Goal: Task Accomplishment & Management: Manage account settings

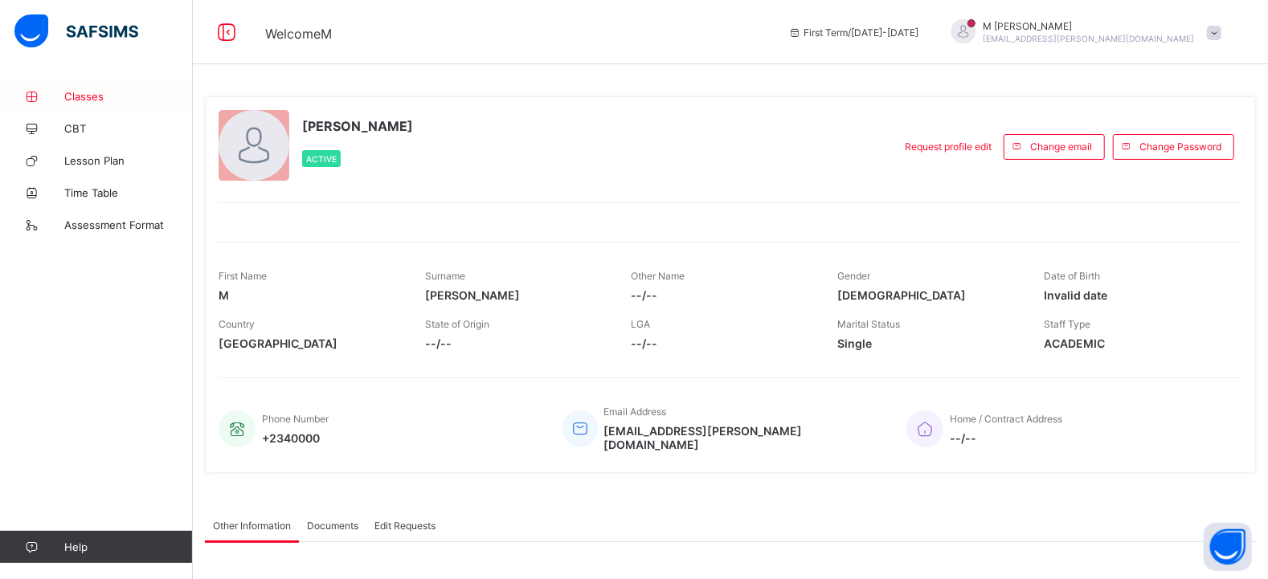
click at [80, 101] on span "Classes" at bounding box center [128, 96] width 129 height 13
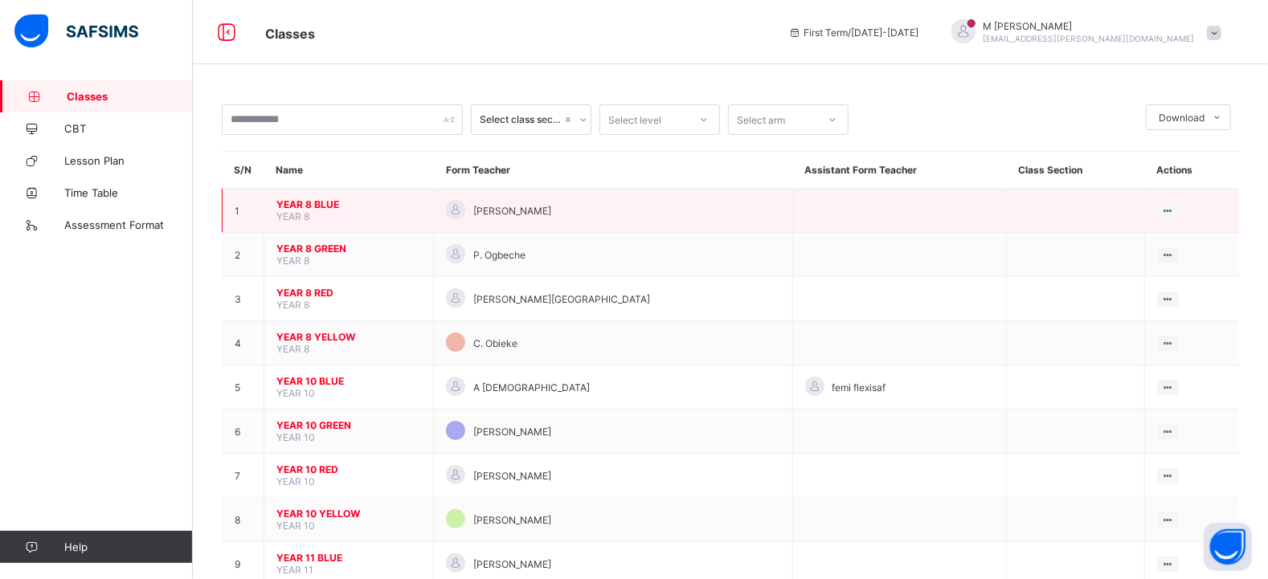
click at [310, 211] on span "YEAR 8 BLUE" at bounding box center [348, 205] width 145 height 12
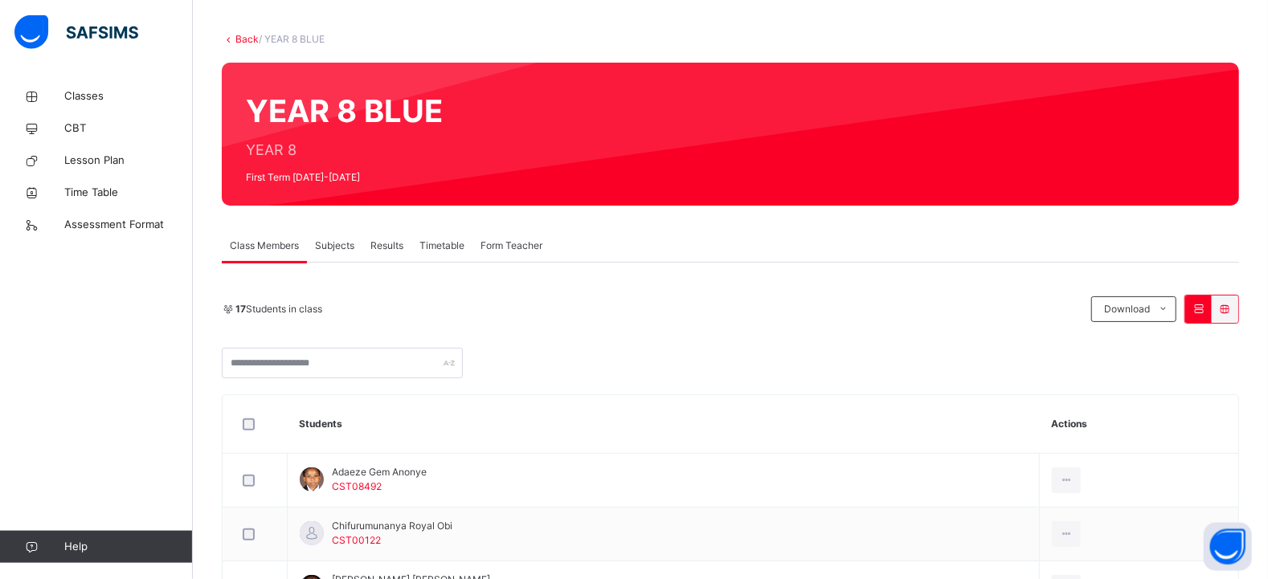
scroll to position [72, 0]
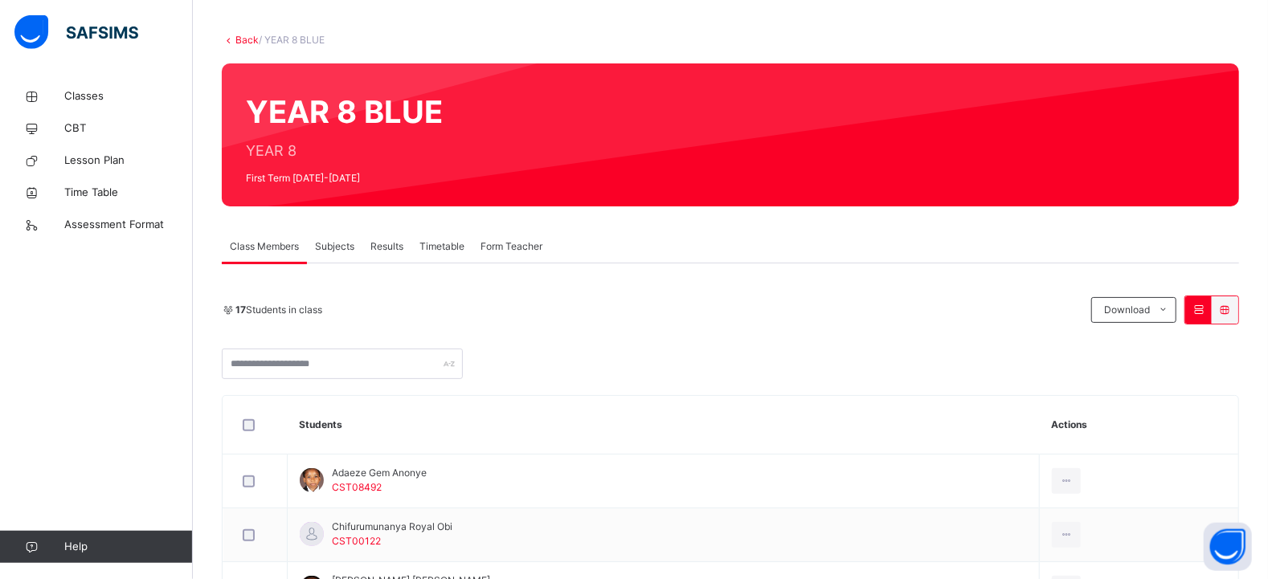
click at [333, 248] on span "Subjects" at bounding box center [334, 246] width 39 height 14
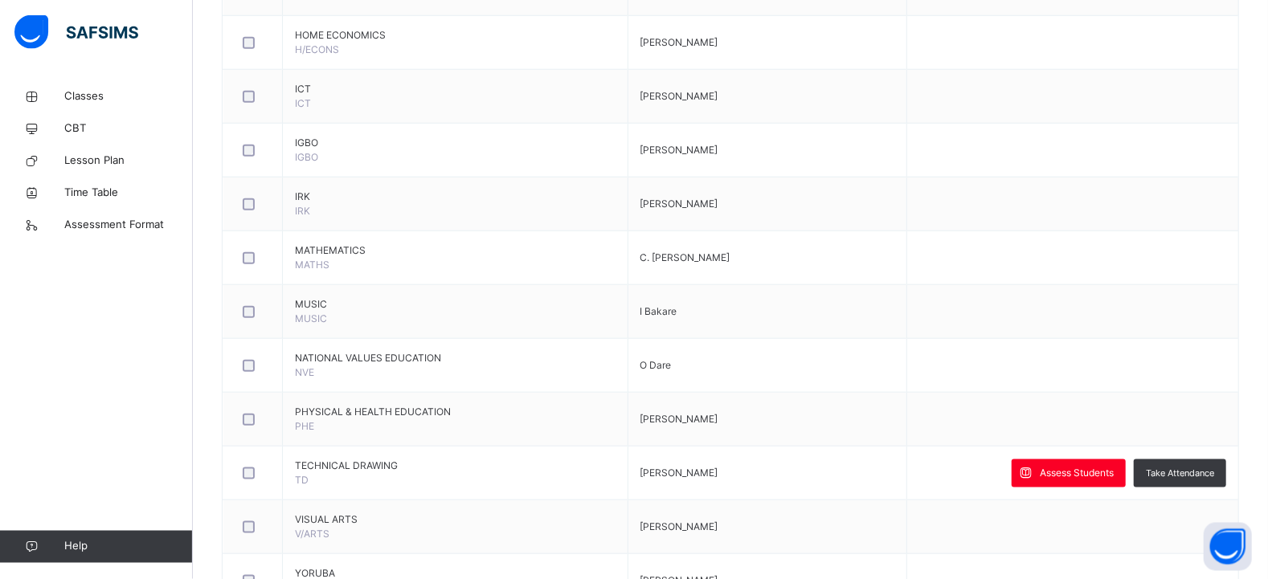
scroll to position [1049, 0]
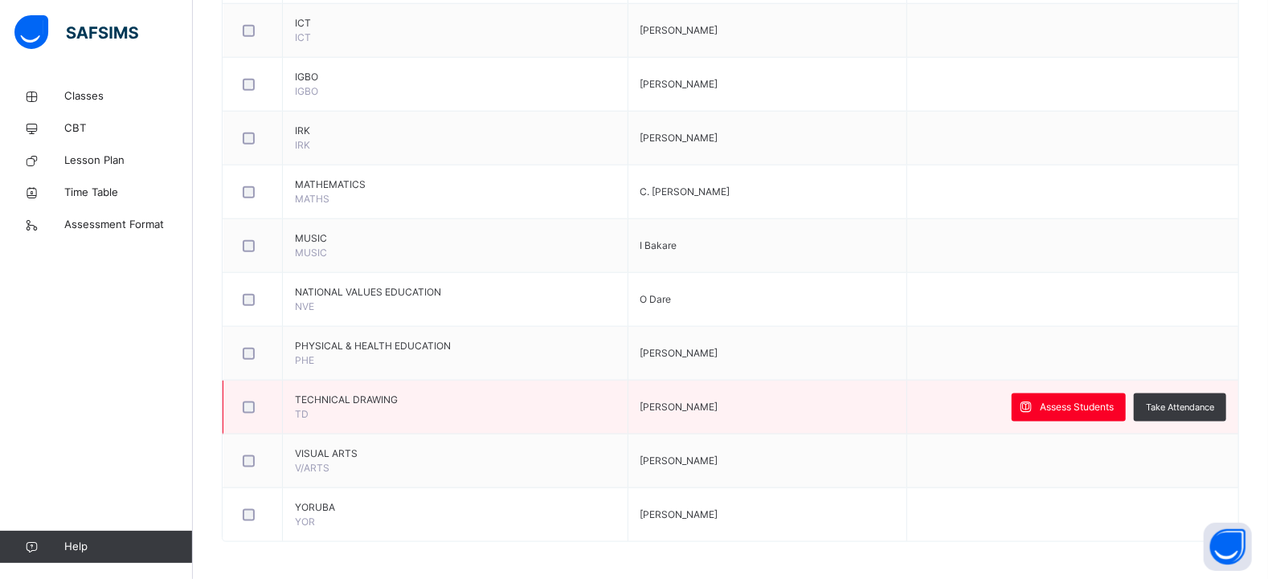
click at [383, 400] on span "TECHNICAL DRAWING" at bounding box center [455, 400] width 321 height 14
click at [1077, 407] on span "Assess Students" at bounding box center [1077, 407] width 74 height 14
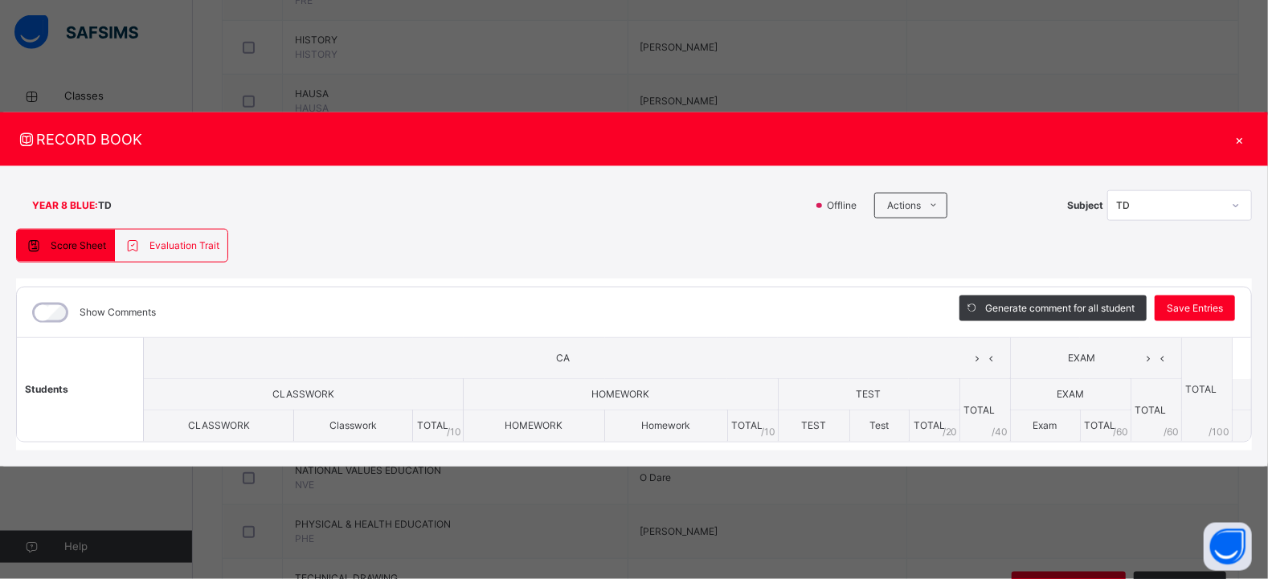
scroll to position [870, 0]
click at [1243, 137] on div "×" at bounding box center [1240, 140] width 24 height 22
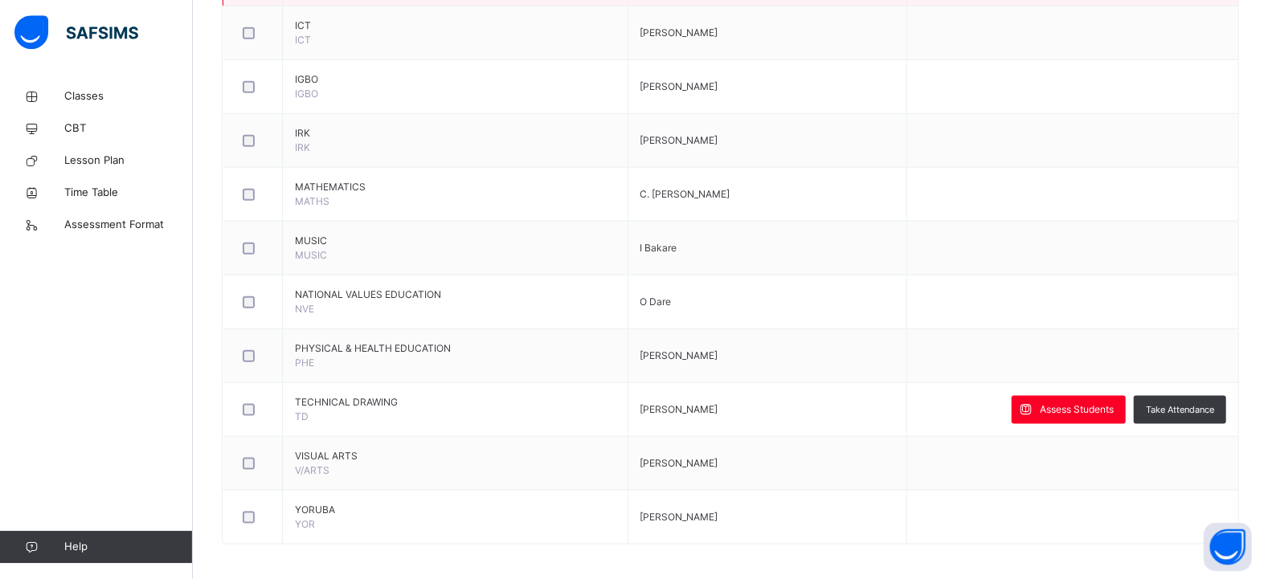
scroll to position [1049, 0]
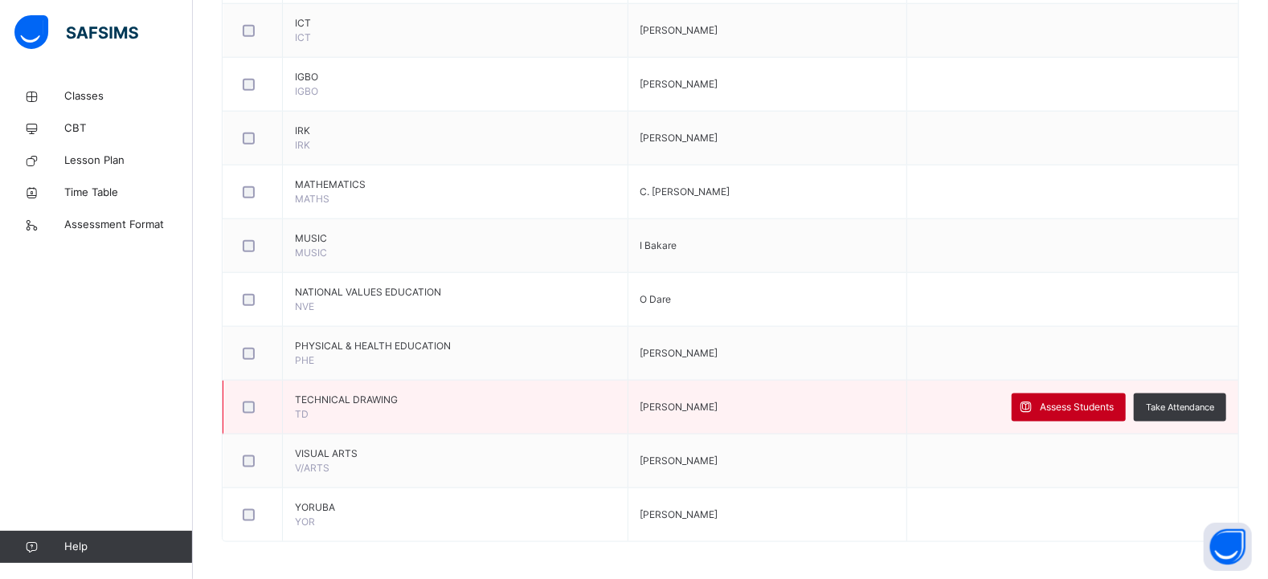
click at [1078, 404] on span "Assess Students" at bounding box center [1077, 407] width 74 height 14
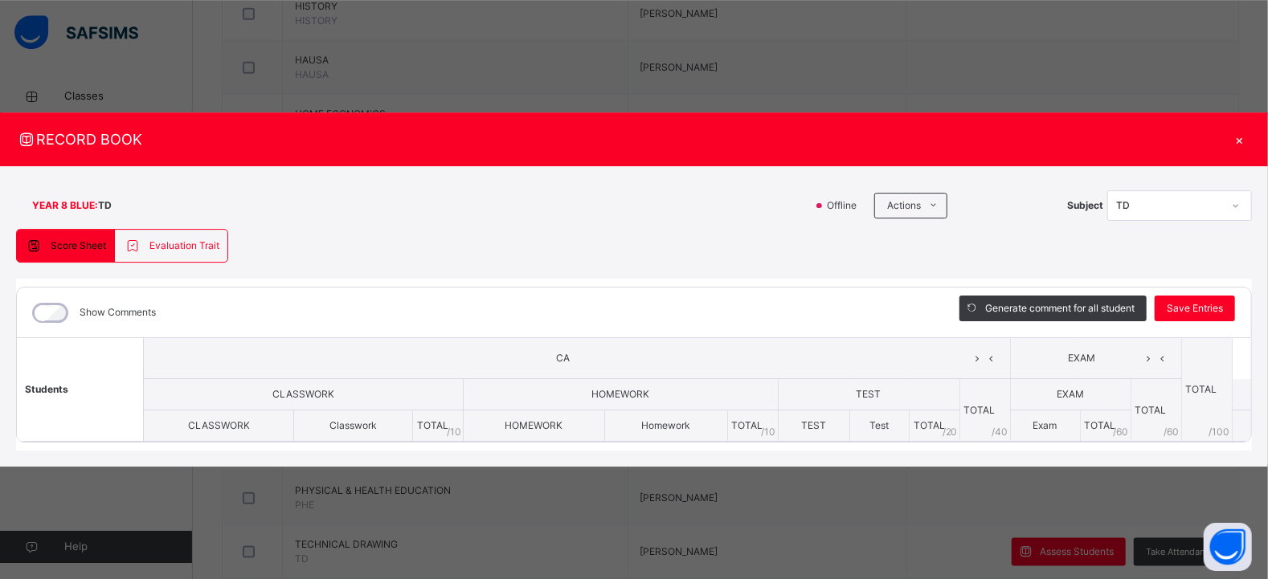
scroll to position [903, 0]
click at [1240, 137] on div "×" at bounding box center [1240, 140] width 24 height 22
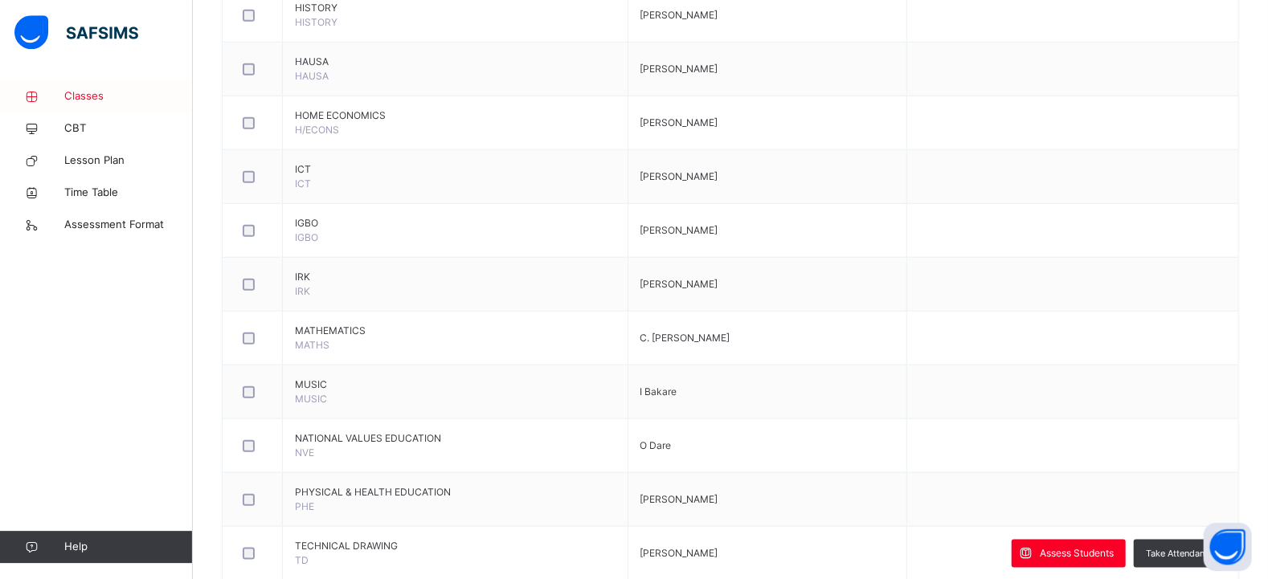
click at [87, 103] on span "Classes" at bounding box center [128, 96] width 129 height 16
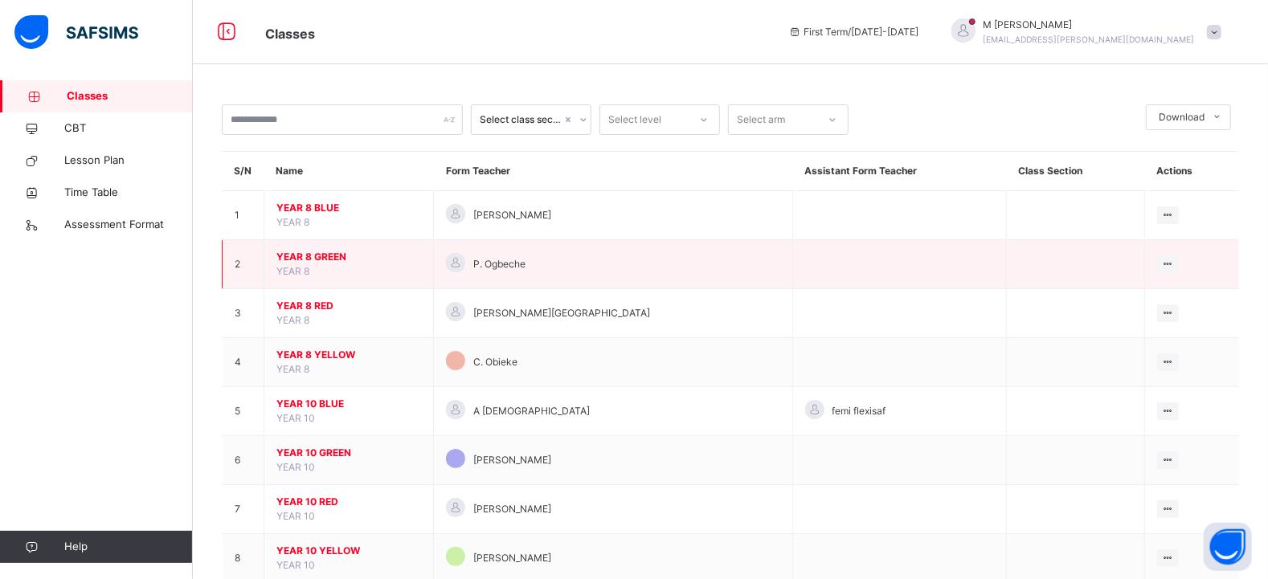
click at [336, 264] on td "YEAR 8 GREEN YEAR 8" at bounding box center [349, 264] width 170 height 49
click at [328, 264] on span "YEAR 8 GREEN" at bounding box center [348, 257] width 145 height 14
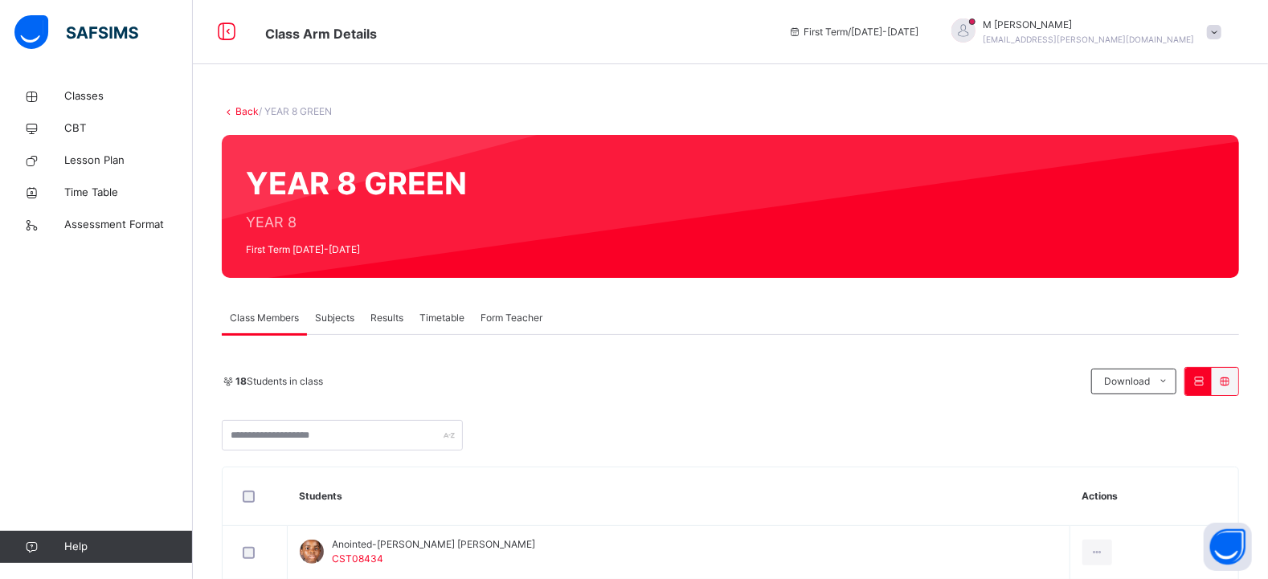
click at [328, 321] on span "Subjects" at bounding box center [334, 318] width 39 height 14
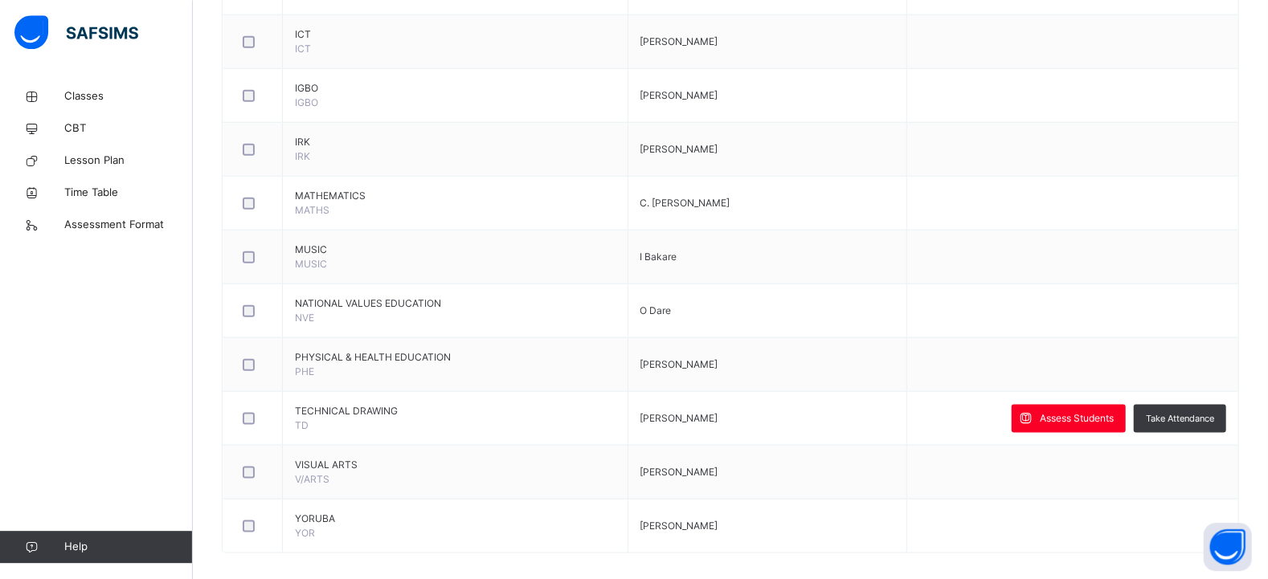
scroll to position [1049, 0]
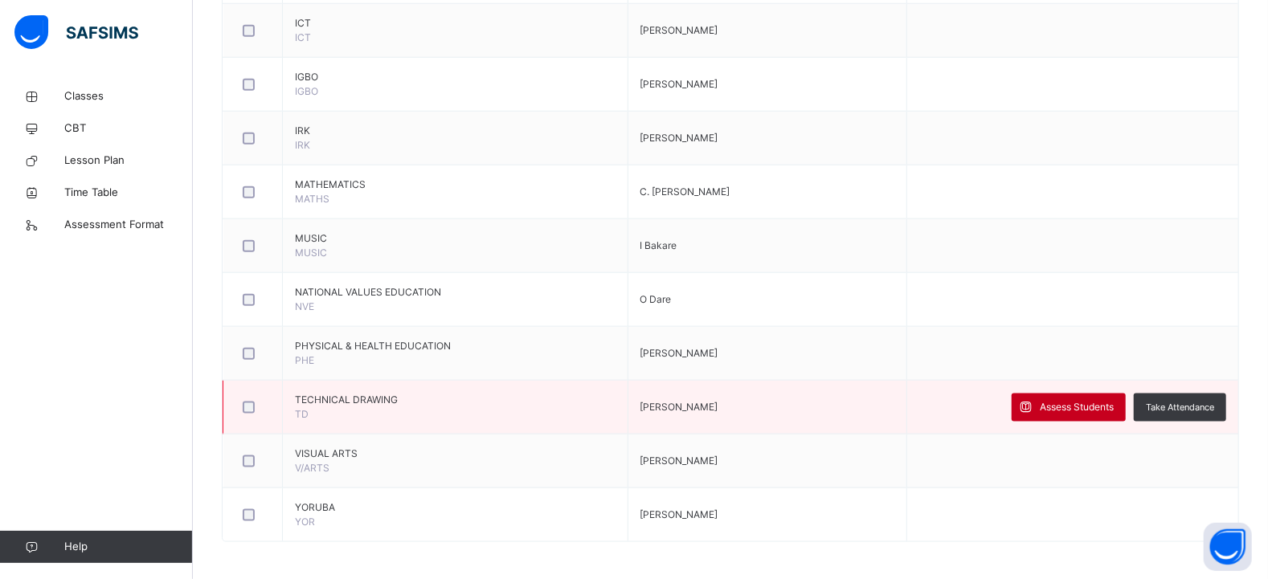
click at [1096, 408] on span "Assess Students" at bounding box center [1077, 407] width 74 height 14
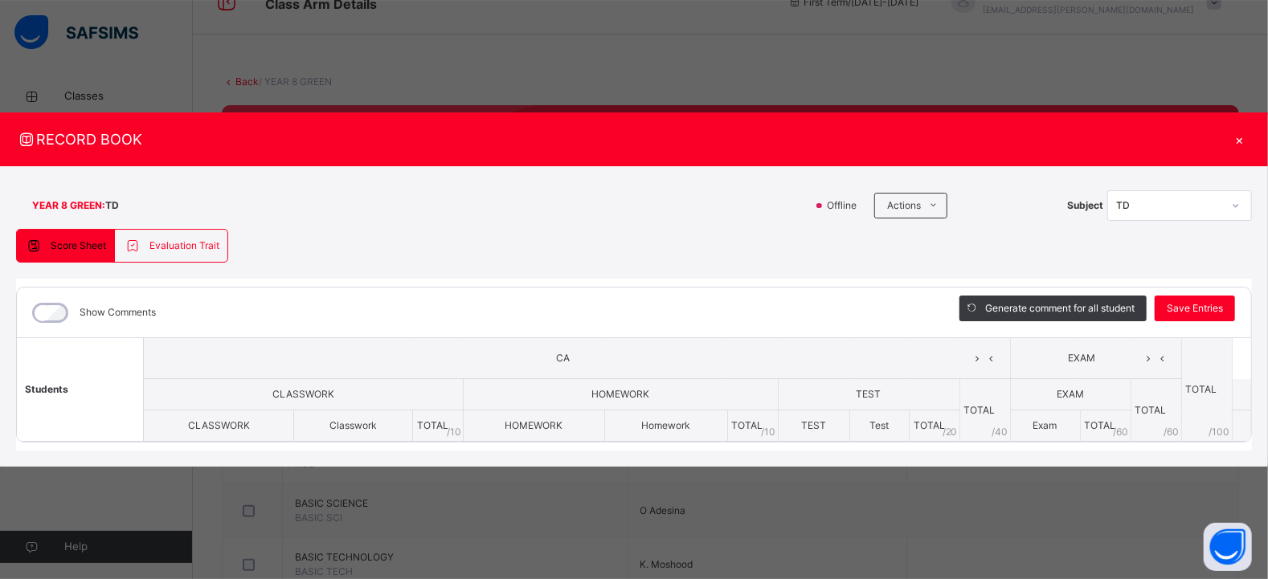
scroll to position [0, 0]
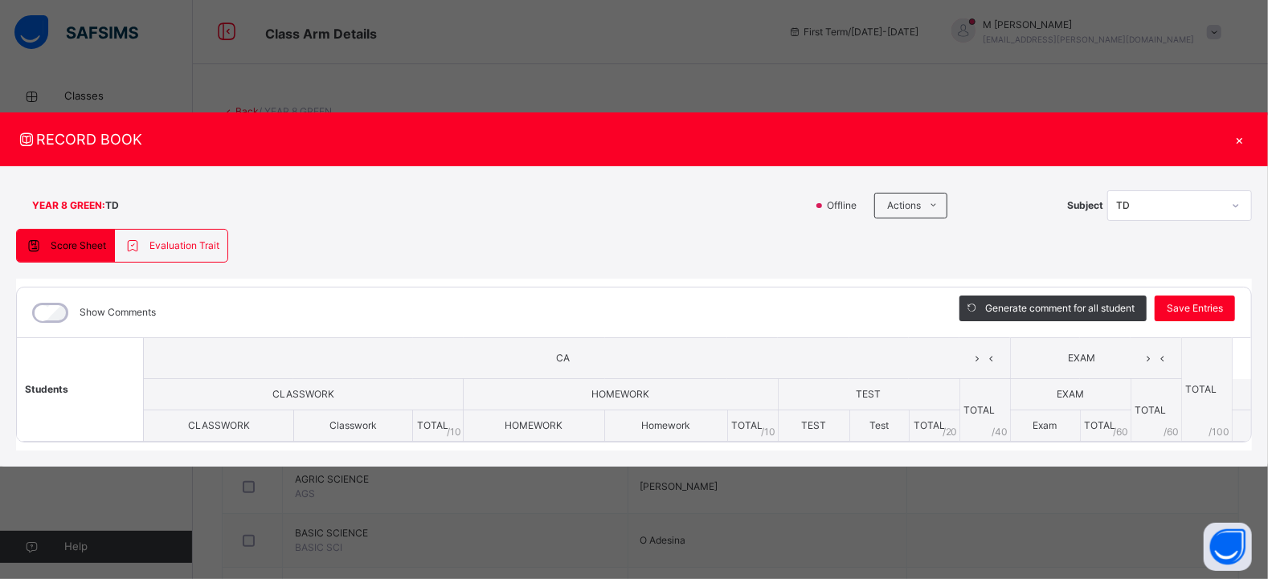
click at [177, 254] on div "Evaluation Trait" at bounding box center [171, 246] width 112 height 32
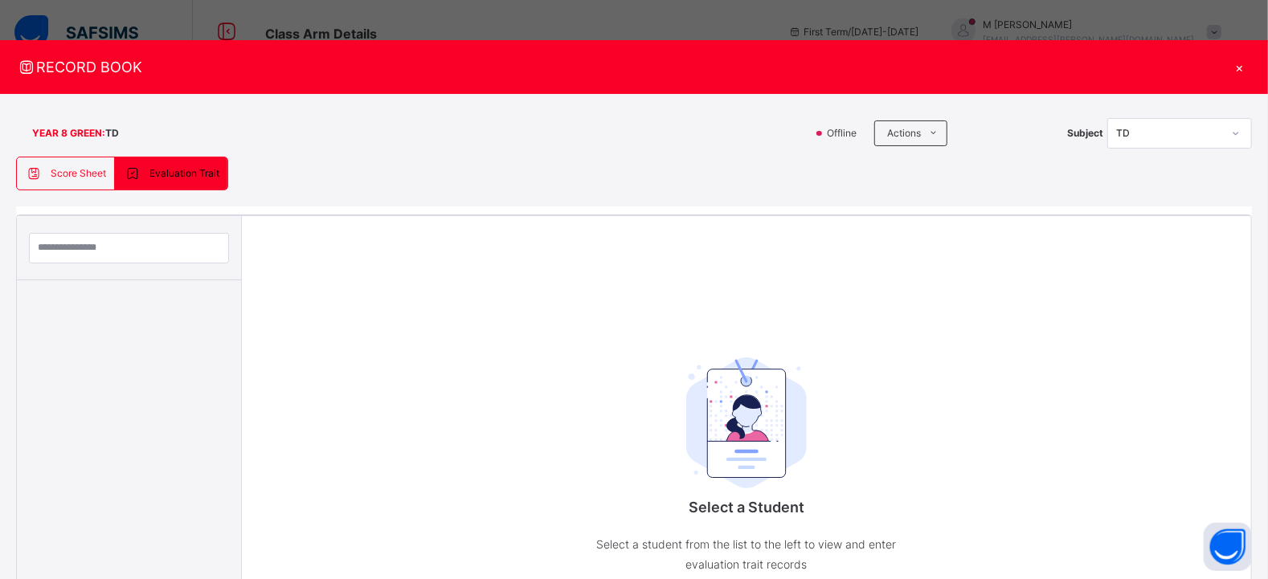
click at [68, 163] on div "Score Sheet" at bounding box center [66, 174] width 98 height 32
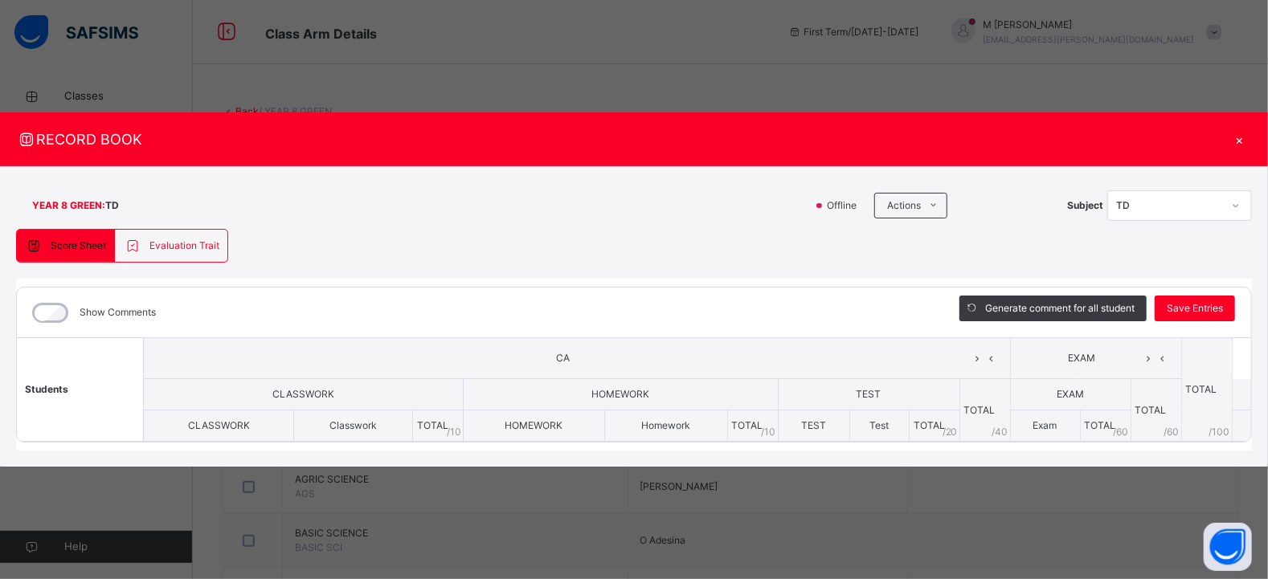
click at [1243, 139] on div "×" at bounding box center [1240, 140] width 24 height 22
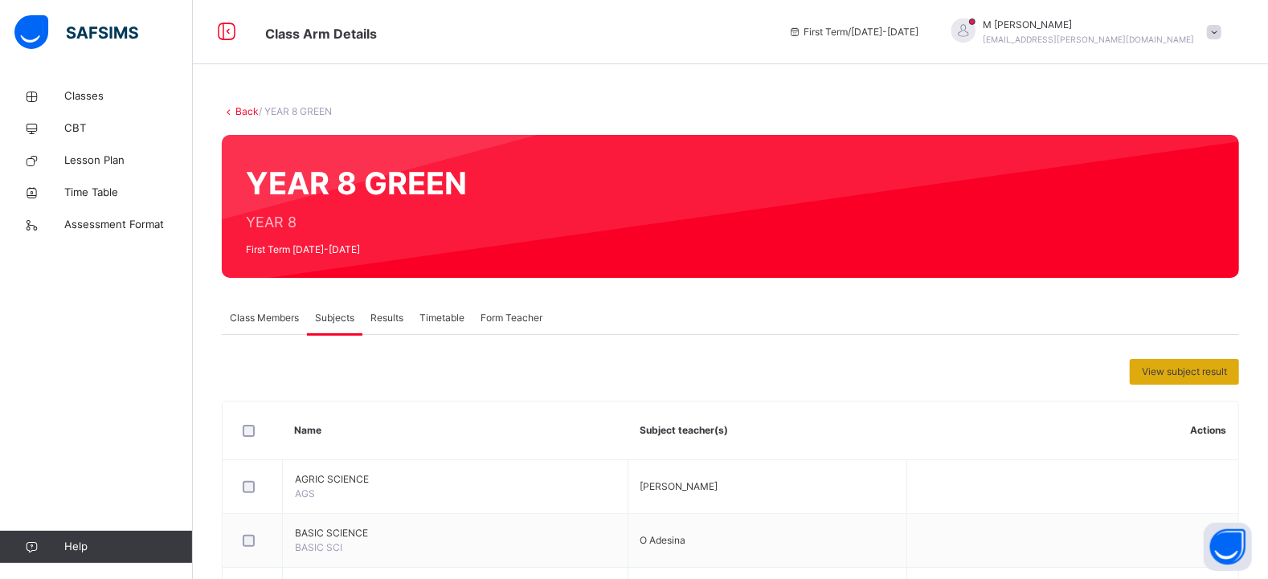
click at [1190, 377] on span "View subject result" at bounding box center [1184, 372] width 85 height 14
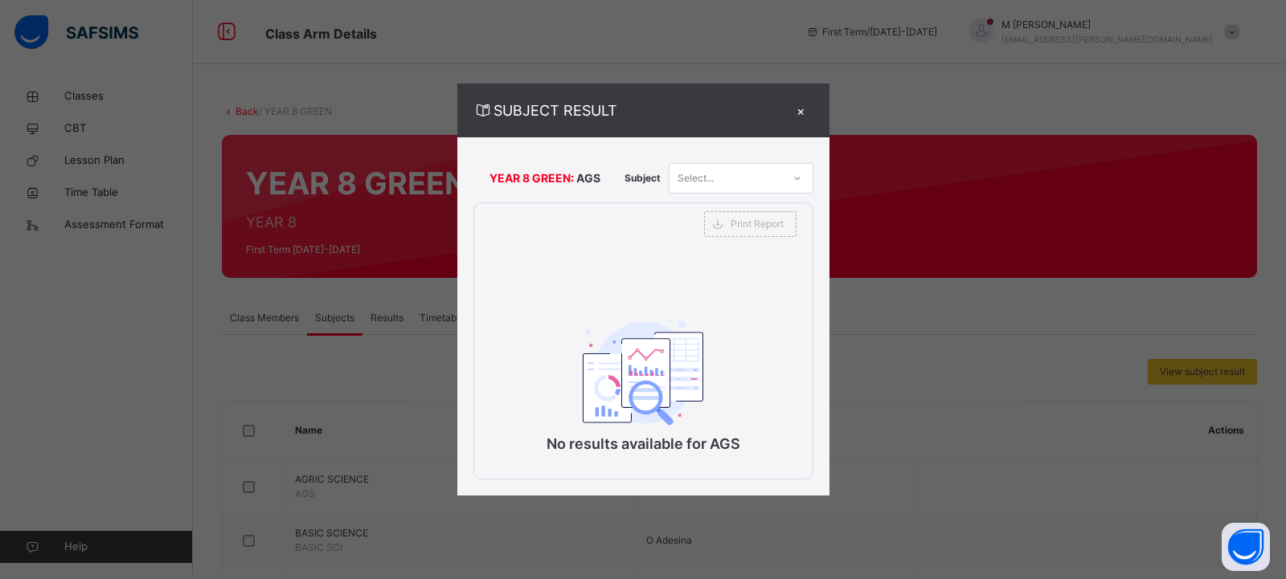
click at [804, 107] on div "×" at bounding box center [801, 111] width 24 height 22
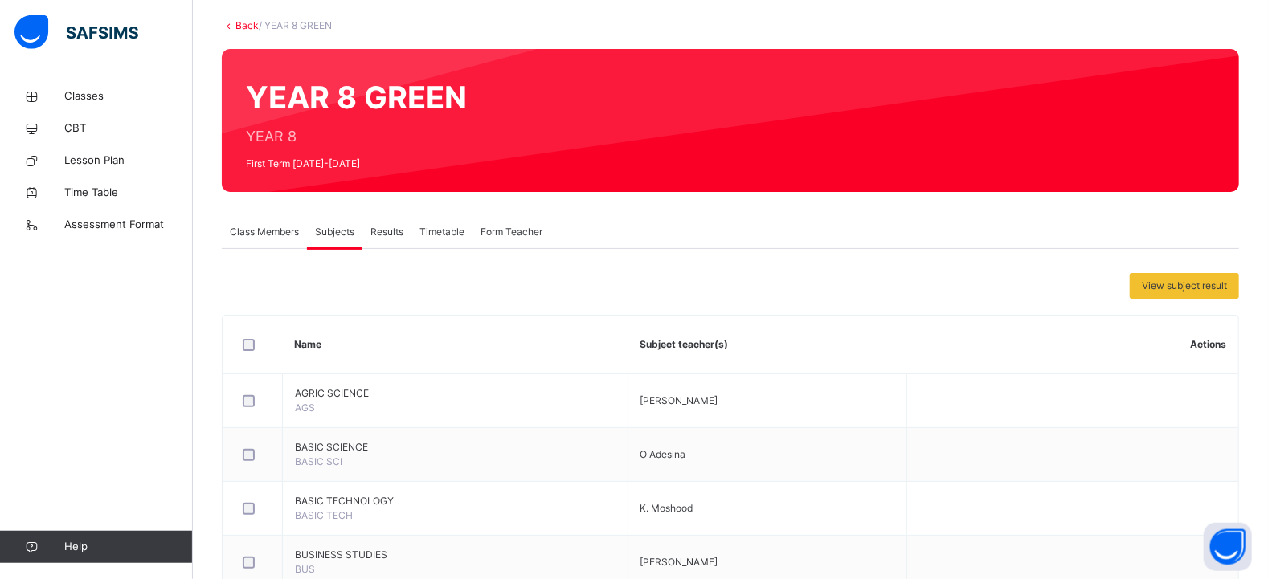
scroll to position [98, 0]
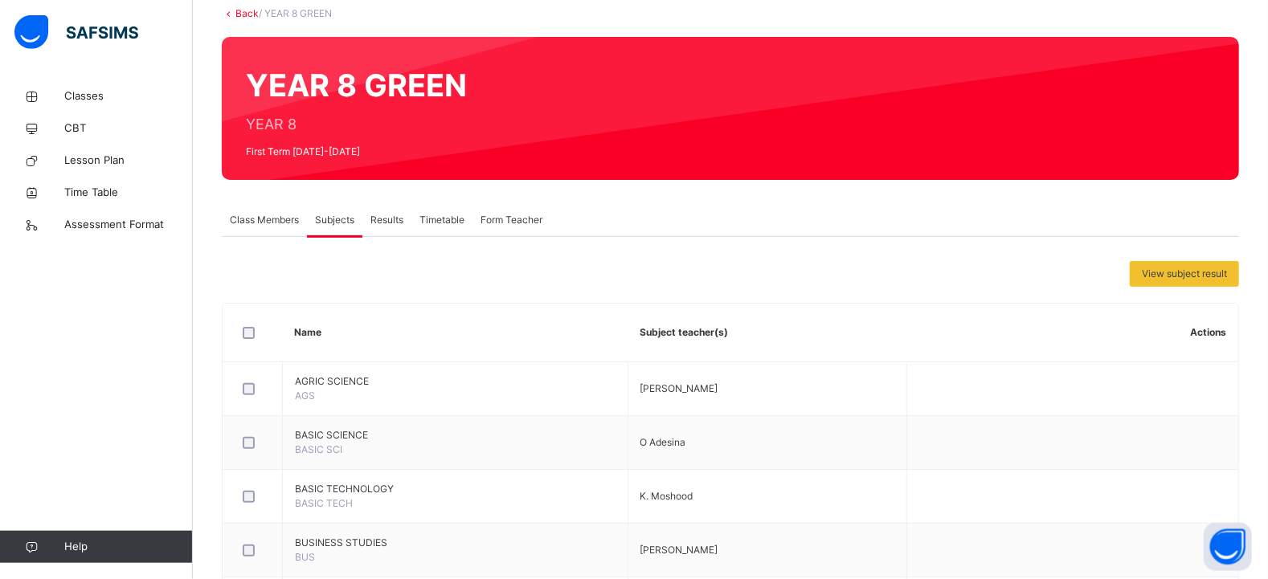
click at [248, 220] on span "Class Members" at bounding box center [264, 220] width 69 height 14
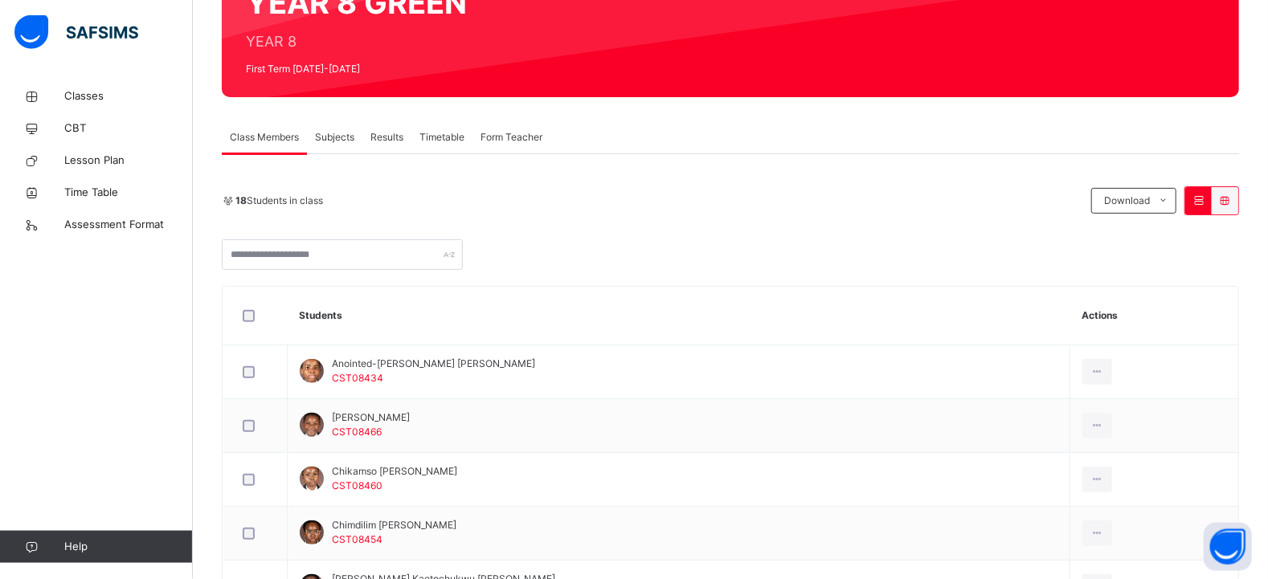
scroll to position [0, 0]
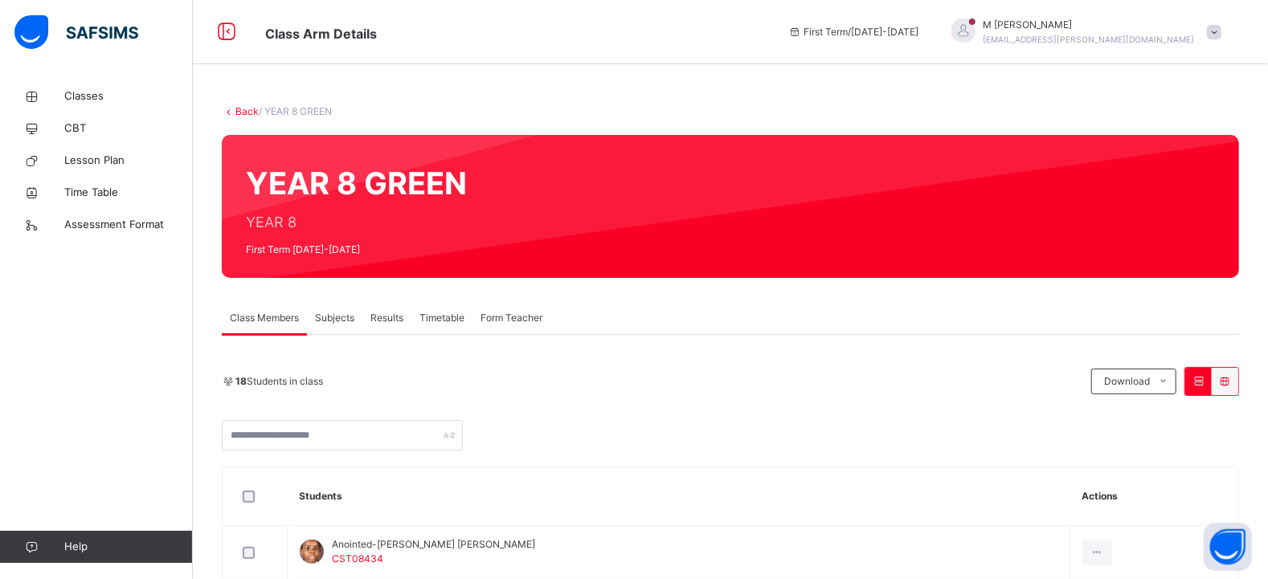
click at [331, 320] on span "Subjects" at bounding box center [334, 318] width 39 height 14
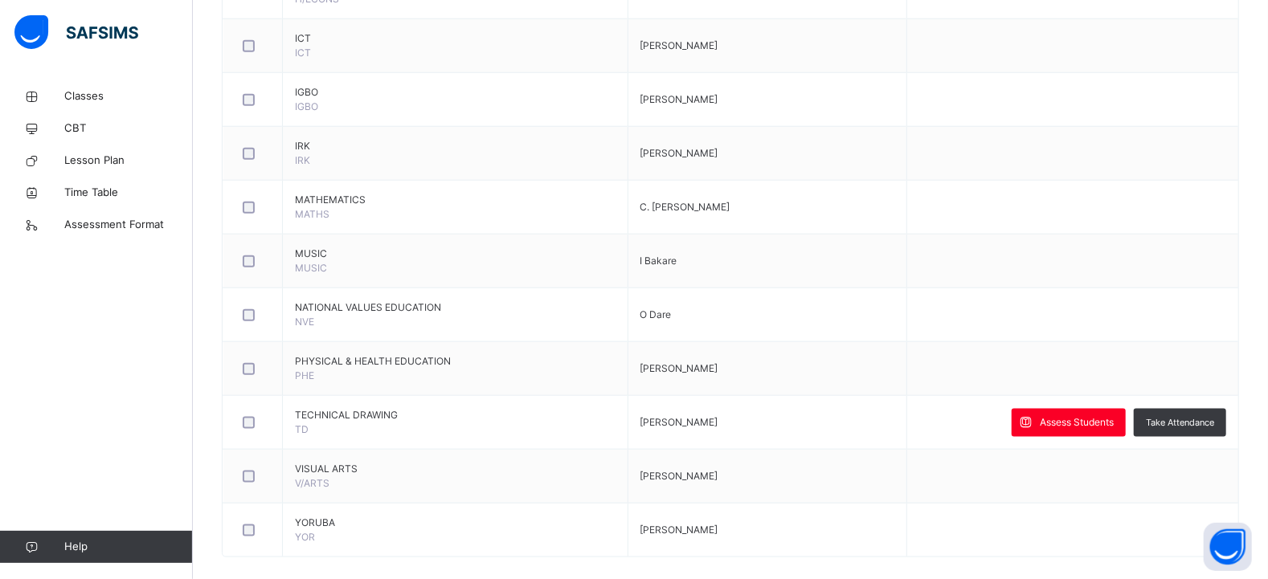
scroll to position [1039, 0]
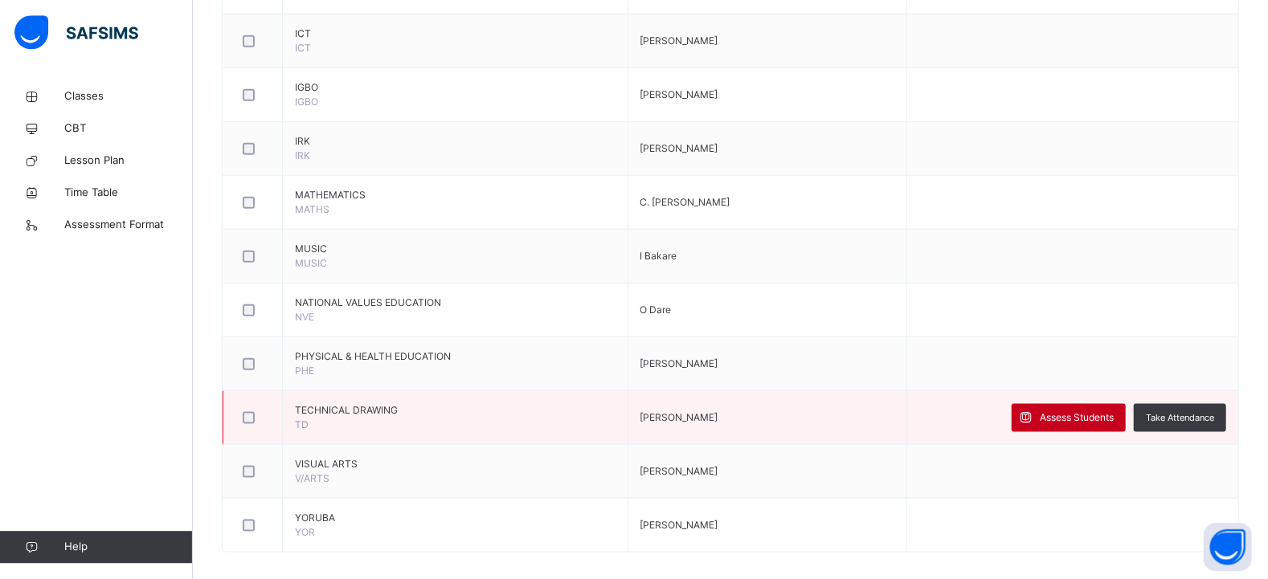
click at [1091, 417] on span "Assess Students" at bounding box center [1077, 417] width 74 height 14
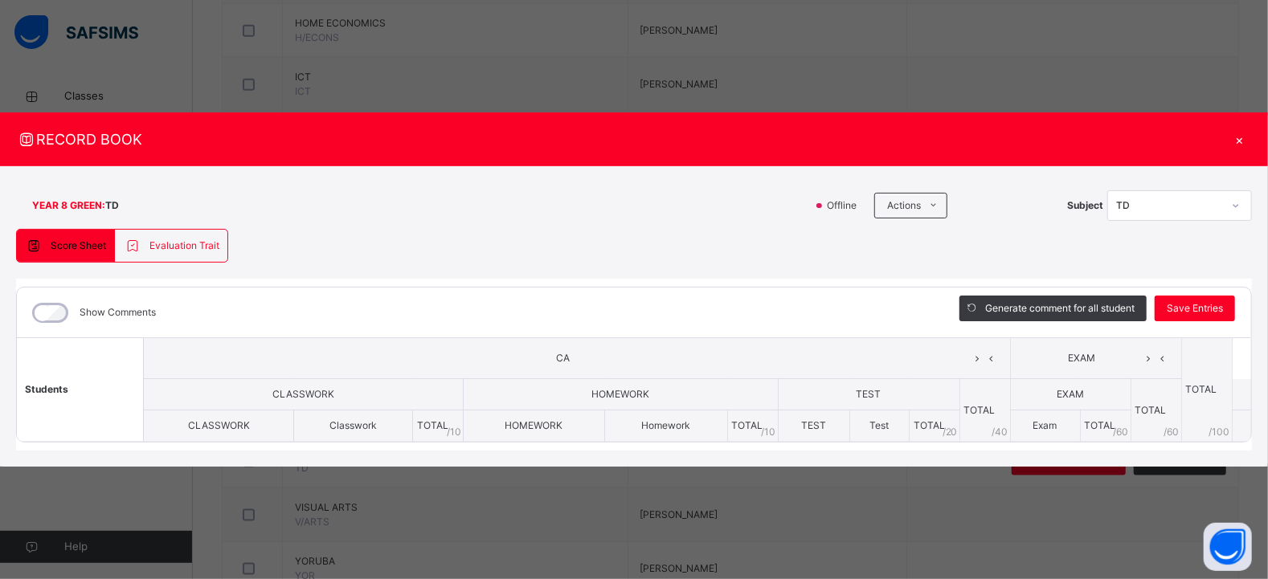
scroll to position [1049, 0]
click at [68, 312] on div "Show Comments" at bounding box center [92, 313] width 135 height 34
click at [60, 312] on div "Show Comments" at bounding box center [92, 313] width 135 height 34
click at [1243, 143] on div "×" at bounding box center [1240, 140] width 24 height 22
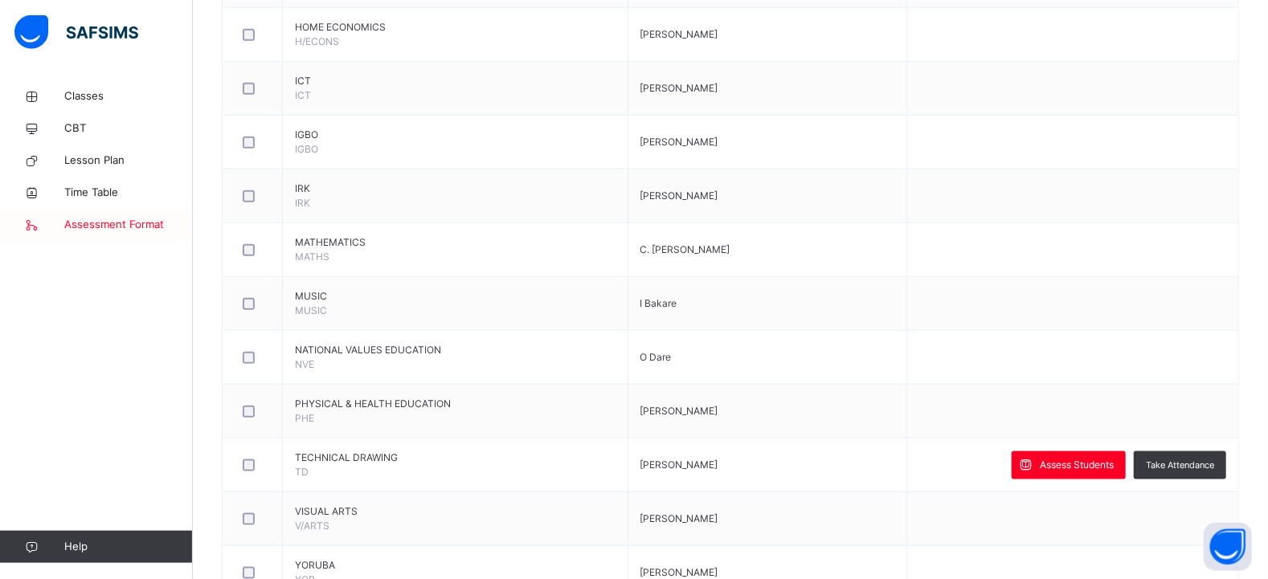
click at [107, 227] on span "Assessment Format" at bounding box center [128, 225] width 129 height 16
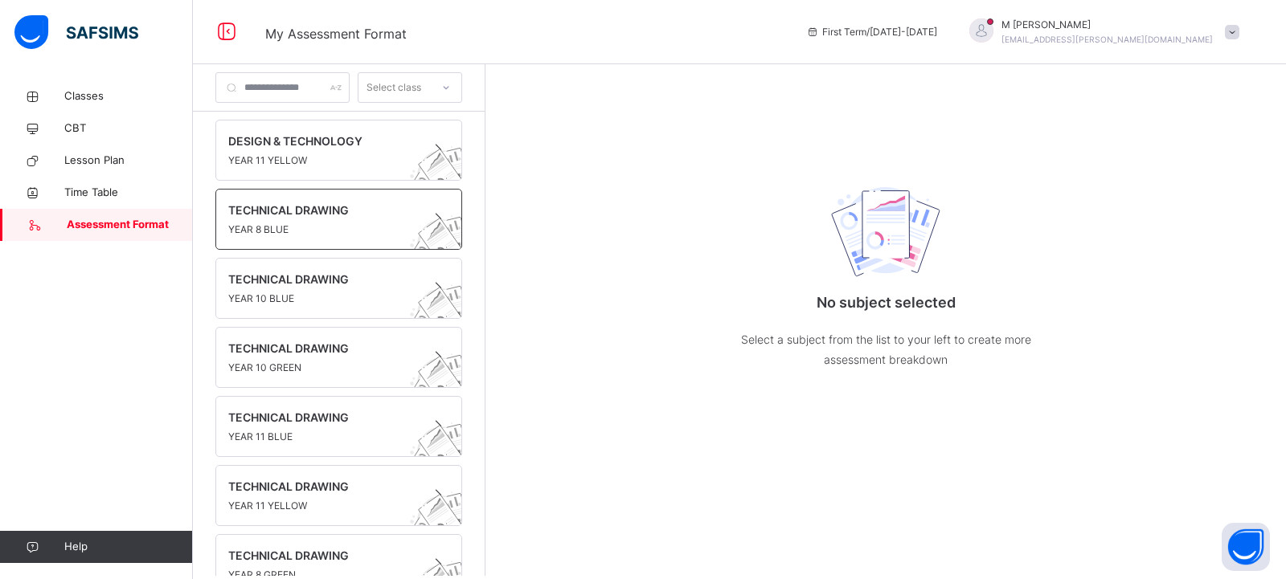
click at [293, 203] on span "TECHNICAL DRAWING" at bounding box center [323, 210] width 190 height 17
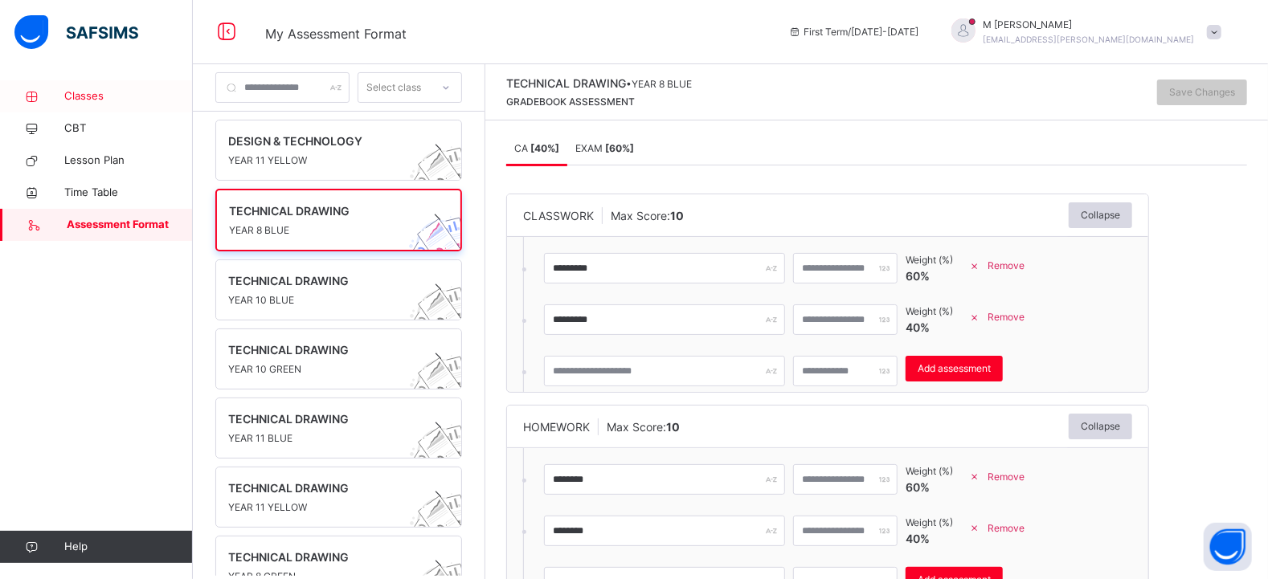
click at [95, 103] on span "Classes" at bounding box center [128, 96] width 129 height 16
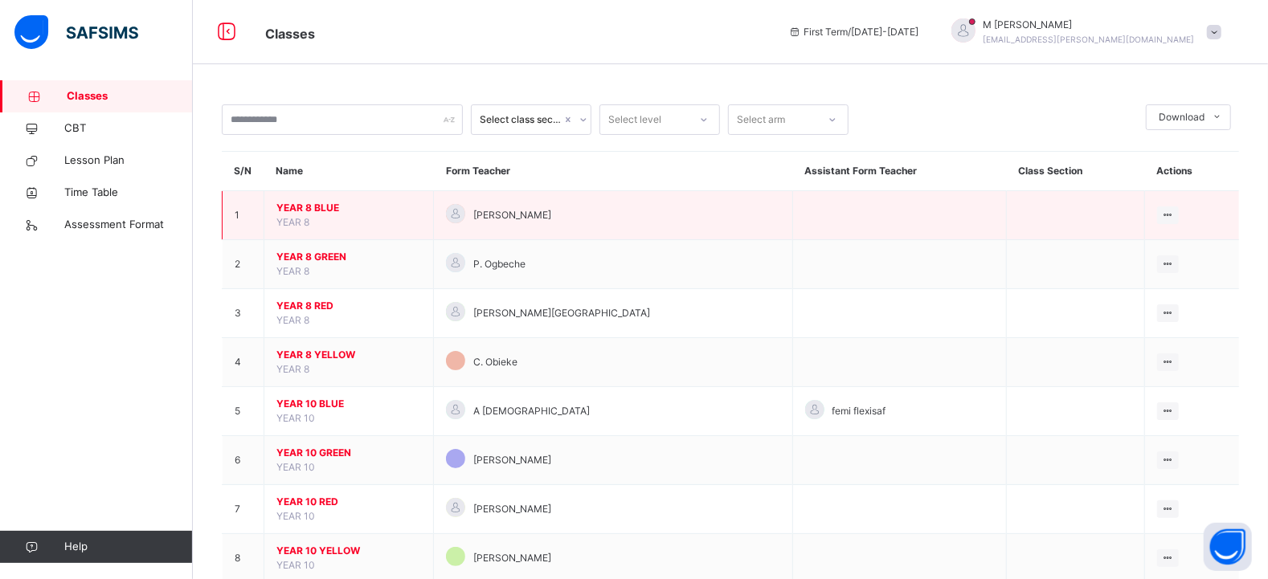
click at [325, 231] on td "YEAR 8 BLUE YEAR 8" at bounding box center [349, 215] width 170 height 49
click at [316, 215] on span "YEAR 8 BLUE" at bounding box center [348, 208] width 145 height 14
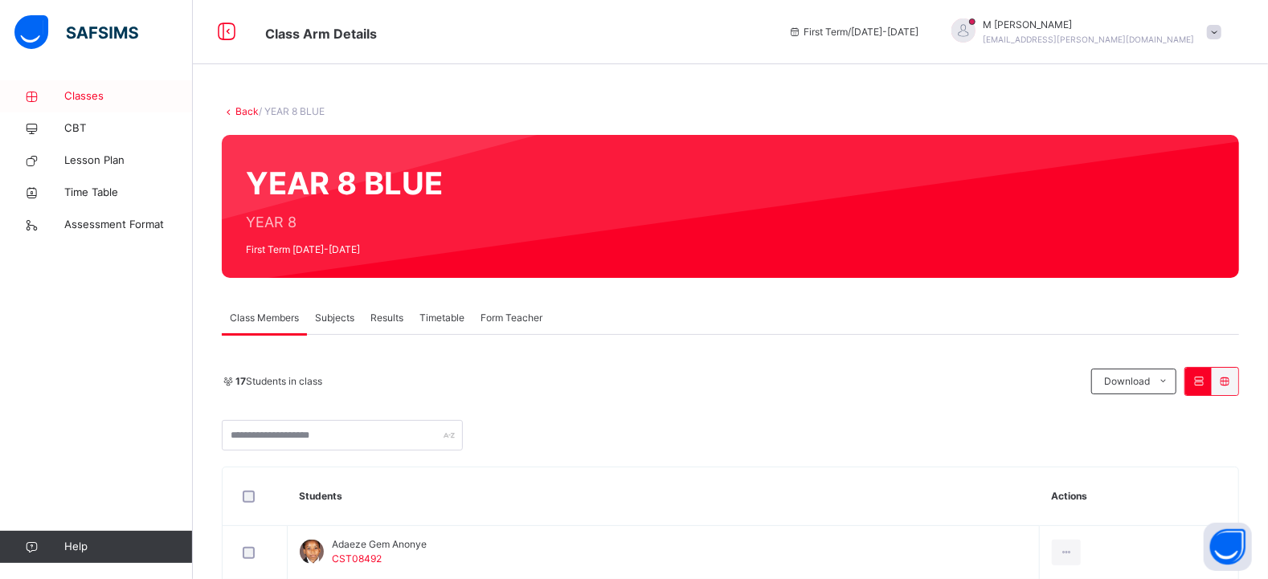
click at [90, 89] on span "Classes" at bounding box center [128, 96] width 129 height 16
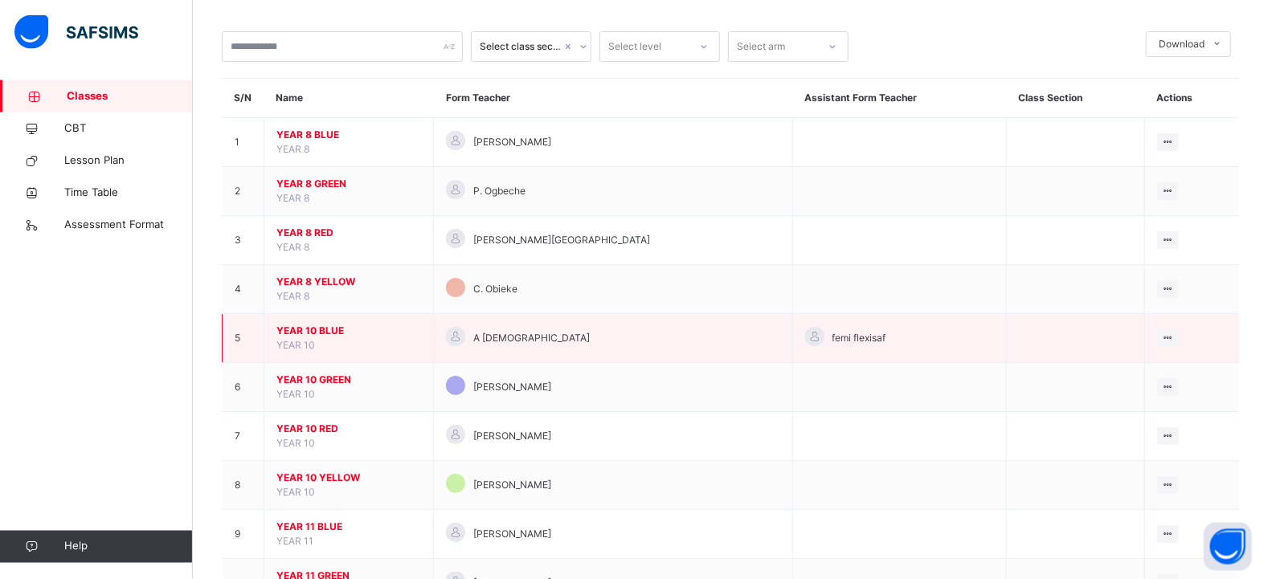
scroll to position [46, 0]
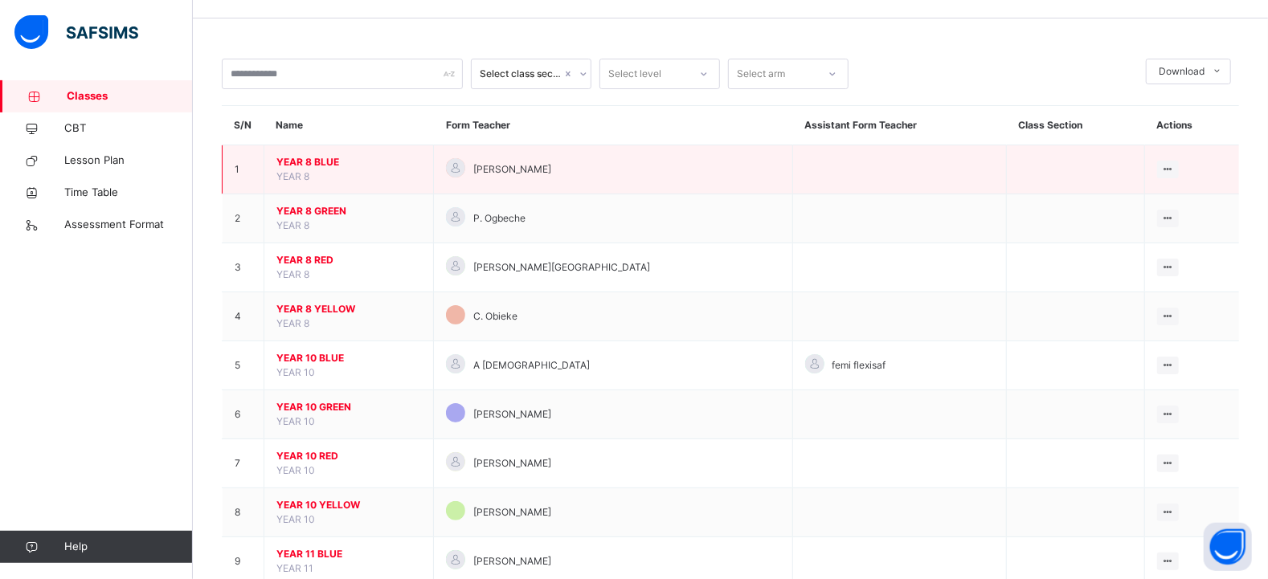
click at [341, 170] on span "YEAR 8 BLUE" at bounding box center [348, 162] width 145 height 14
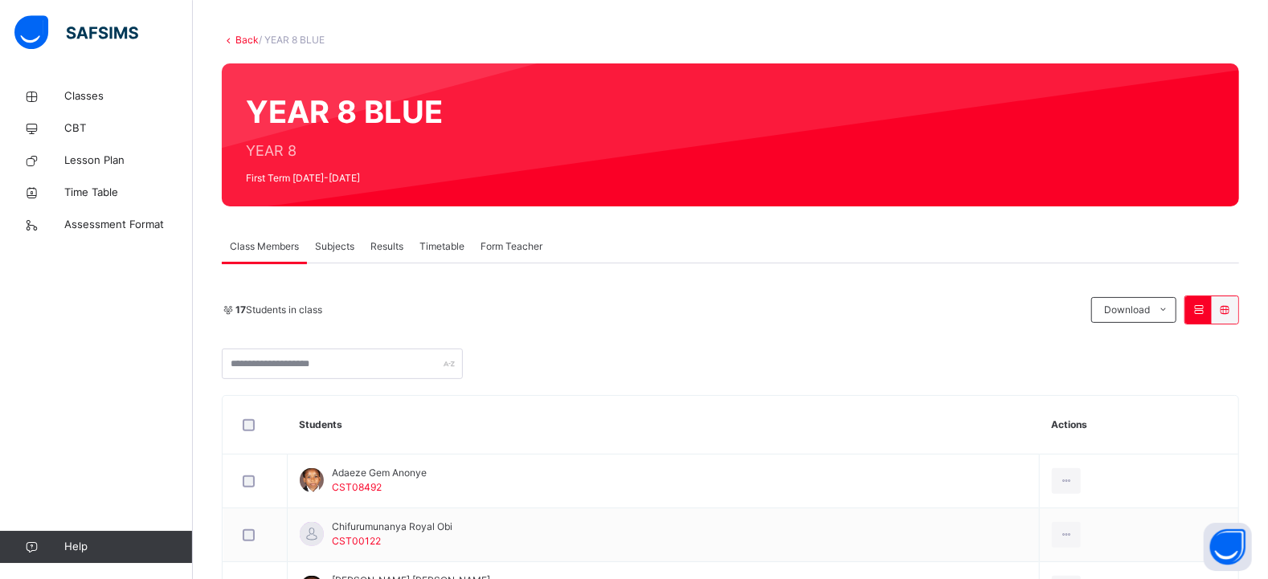
scroll to position [71, 0]
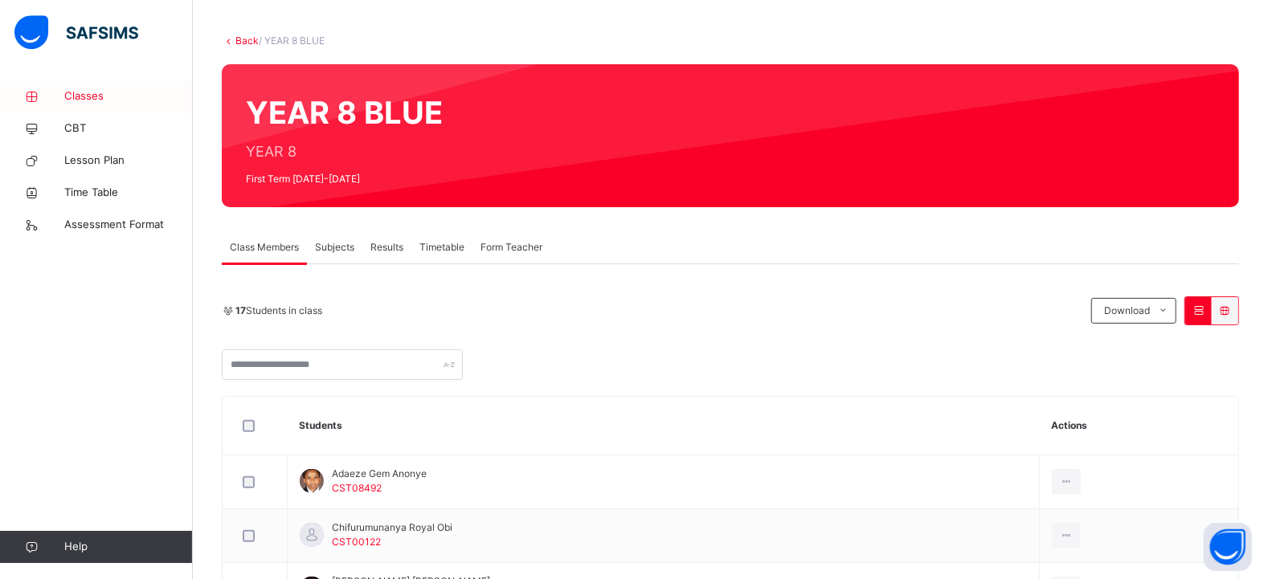
click at [82, 101] on span "Classes" at bounding box center [128, 96] width 129 height 16
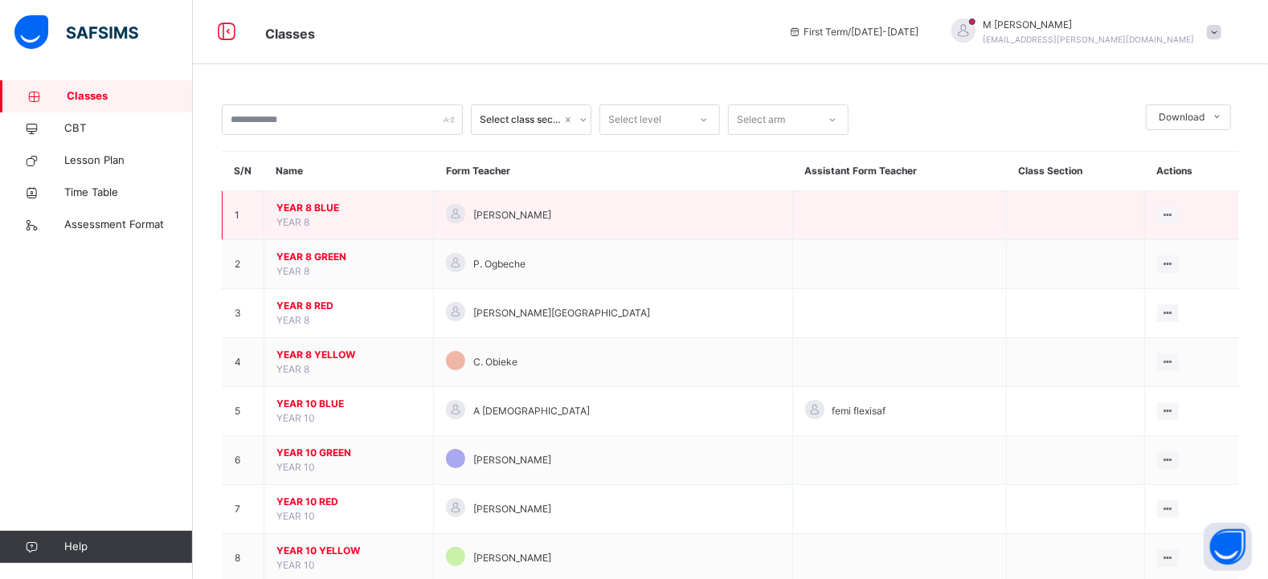
click at [792, 239] on td at bounding box center [899, 215] width 214 height 49
